Goal: Understand process/instructions: Learn how to perform a task or action

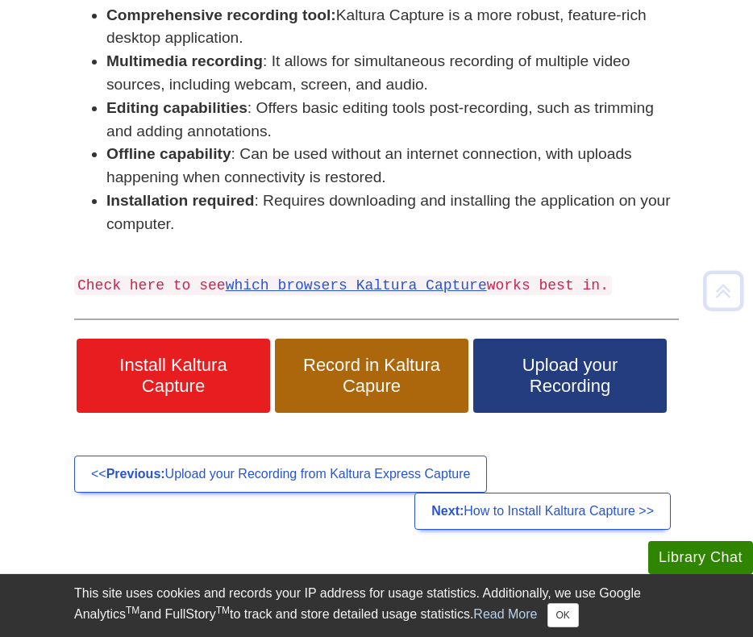
scroll to position [434, 0]
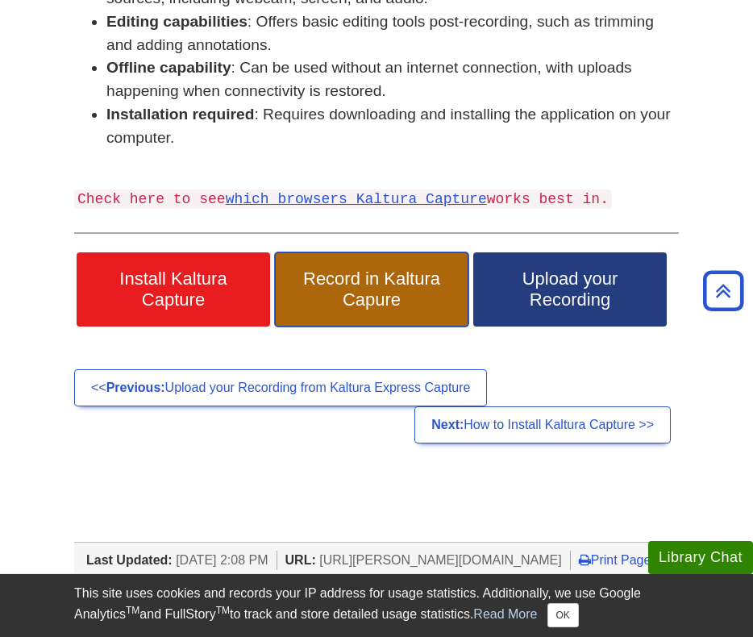
click at [392, 272] on span "Record in Kaltura Capure" at bounding box center [371, 289] width 169 height 42
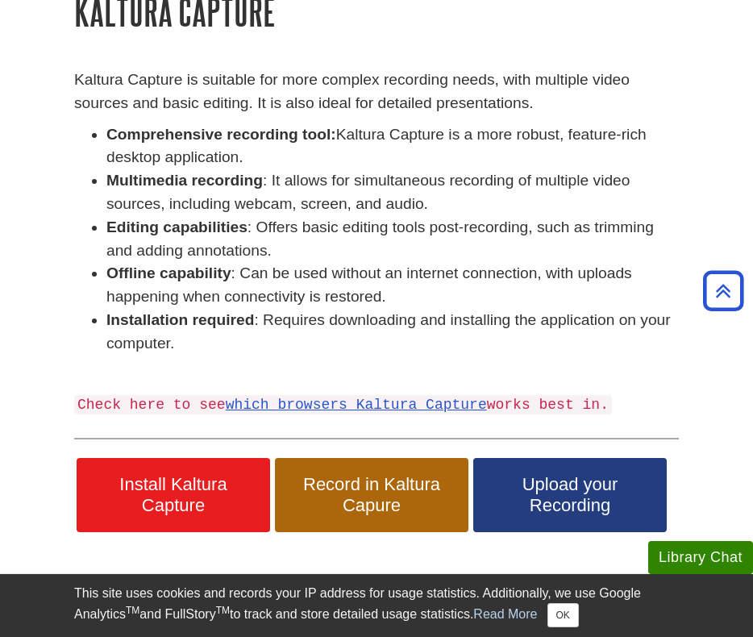
scroll to position [227, 0]
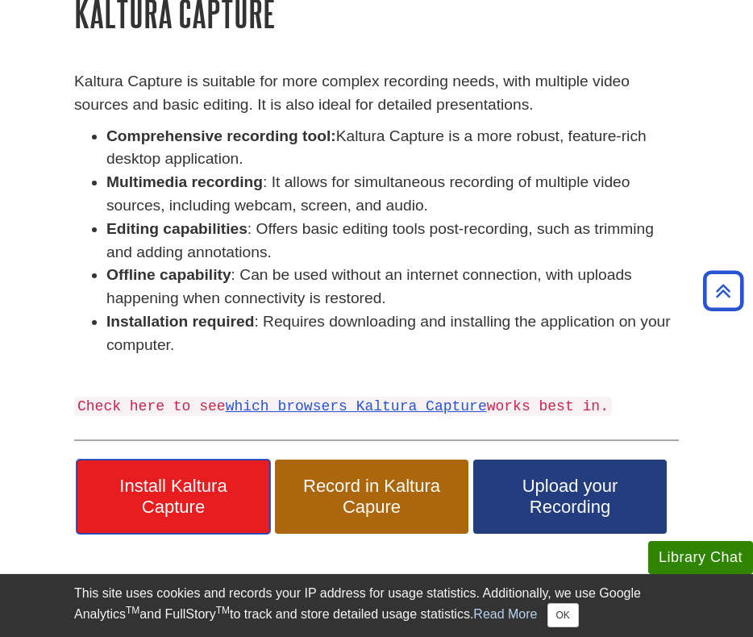
click at [173, 471] on link "Install Kaltura Capture" at bounding box center [173, 496] width 193 height 74
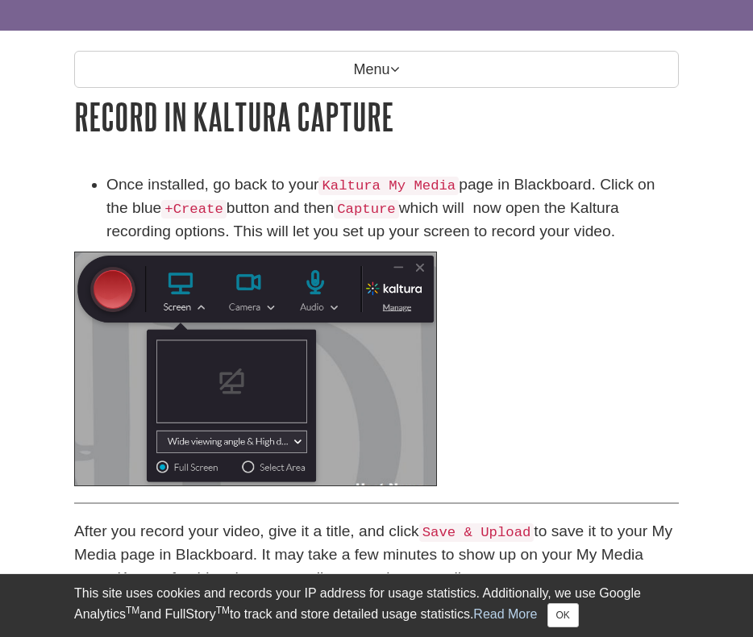
scroll to position [126, 0]
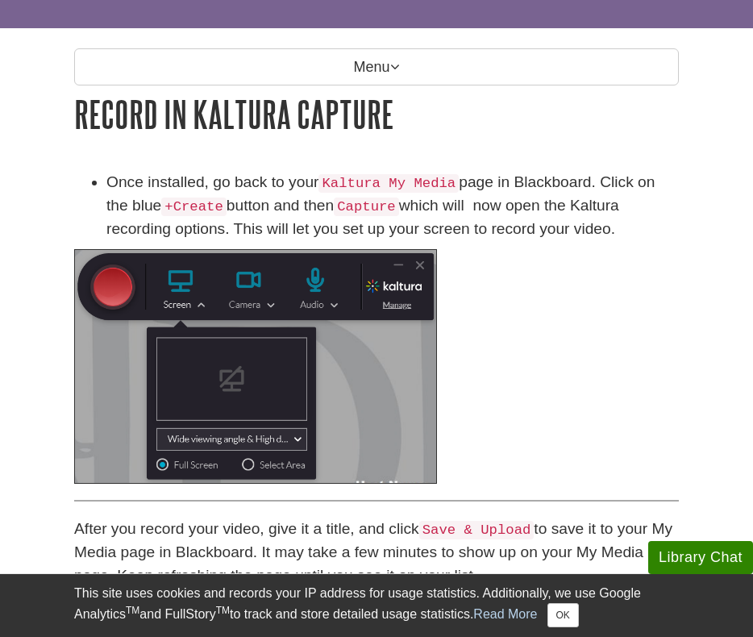
click at [312, 307] on img at bounding box center [255, 366] width 363 height 235
click at [283, 434] on img at bounding box center [255, 366] width 363 height 235
click at [248, 464] on img at bounding box center [255, 366] width 363 height 235
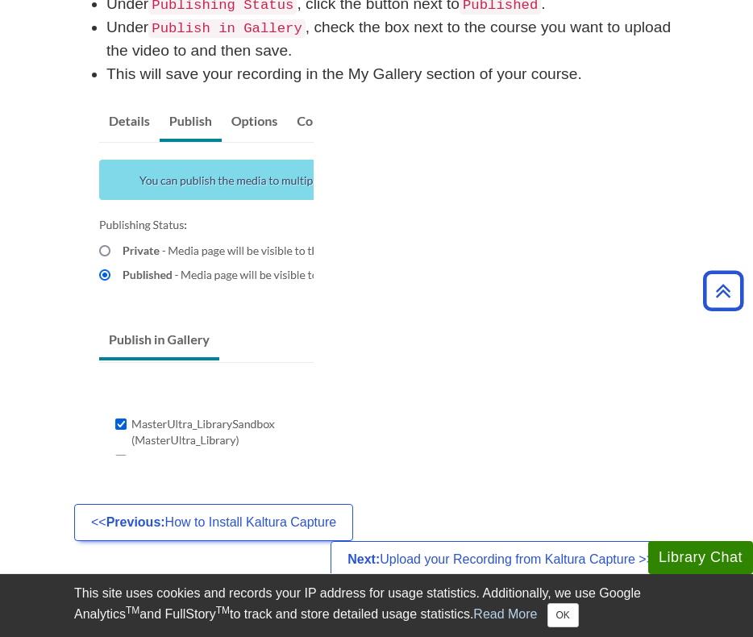
scroll to position [1577, 0]
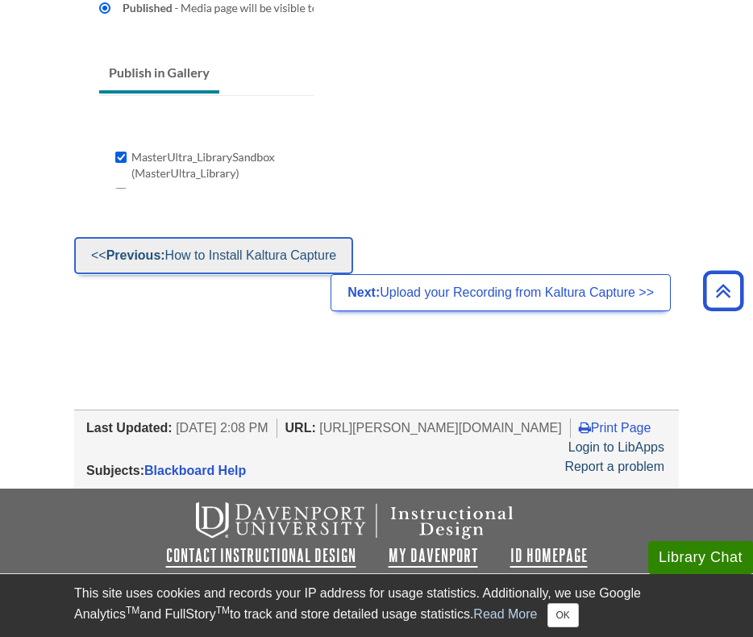
click at [264, 252] on link "<< Previous: How to Install Kaltura Capture" at bounding box center [213, 255] width 279 height 37
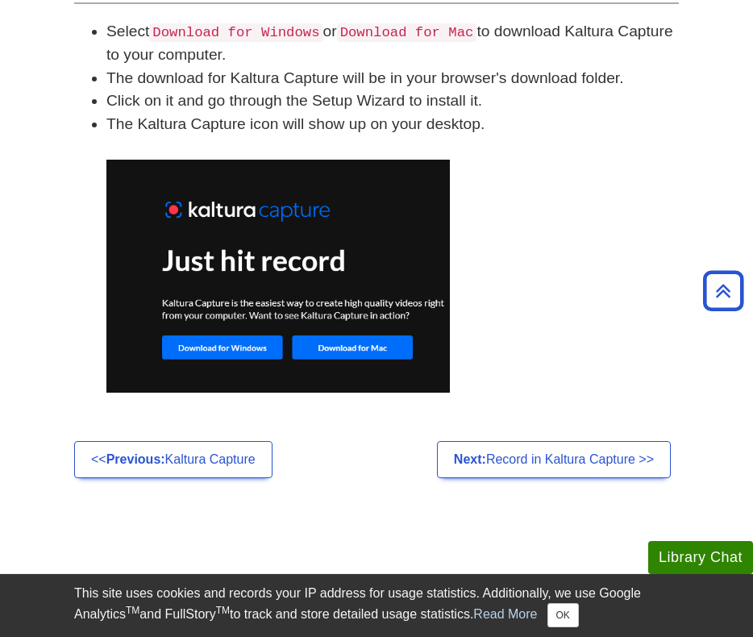
scroll to position [1142, 0]
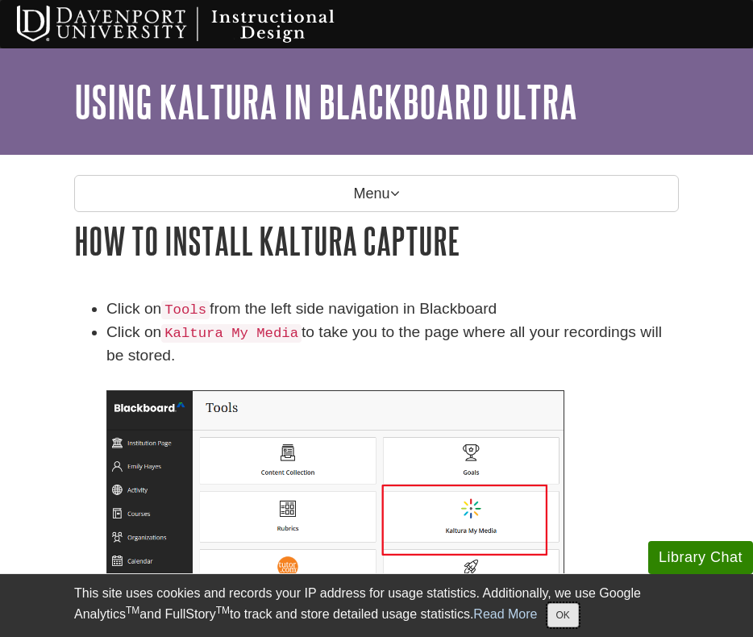
click at [578, 616] on button "OK" at bounding box center [562, 615] width 31 height 24
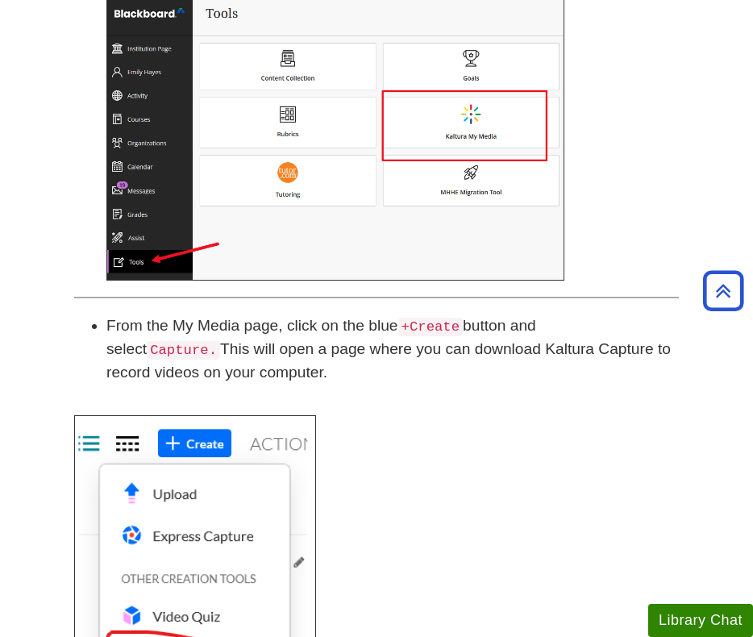
scroll to position [393, 0]
